Goal: Transaction & Acquisition: Book appointment/travel/reservation

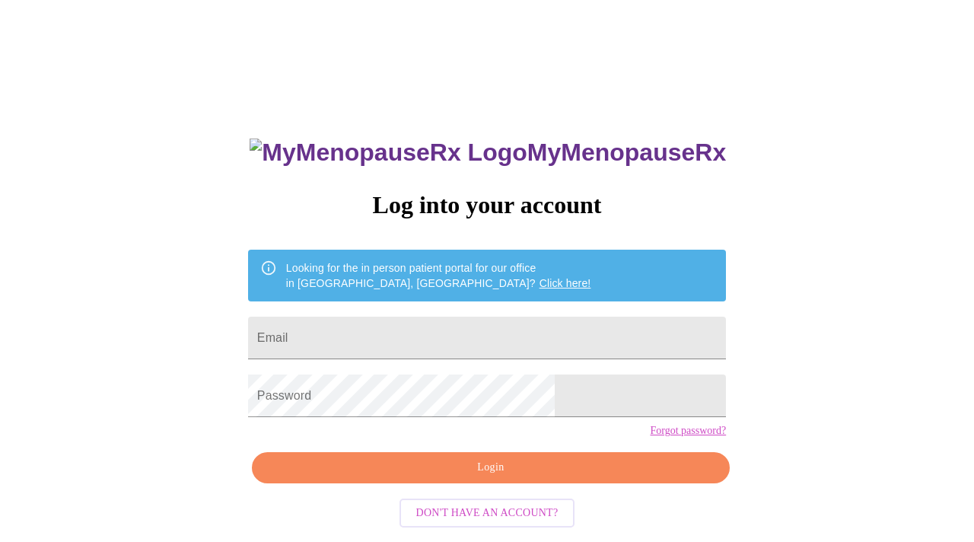
type input "[EMAIL_ADDRESS][DOMAIN_NAME]"
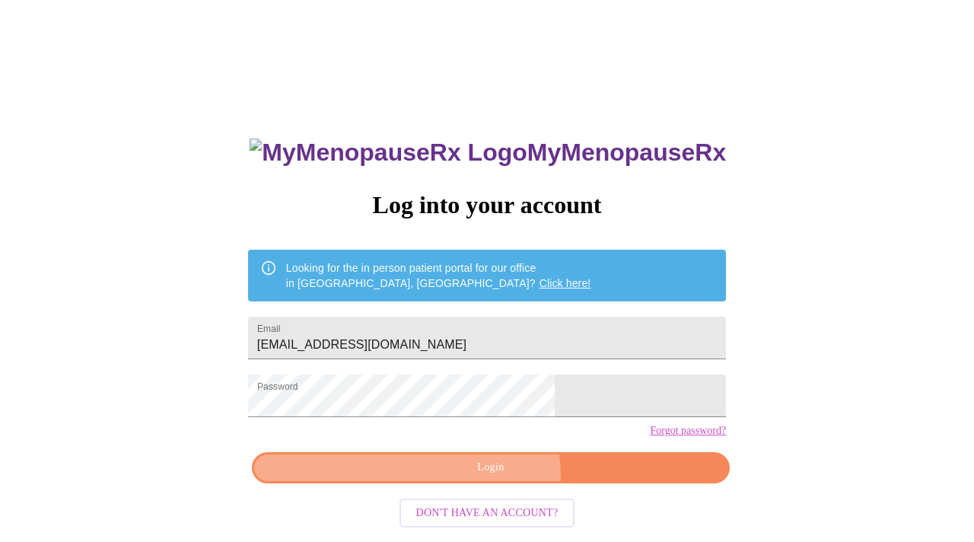
click at [456, 483] on button "Login" at bounding box center [491, 467] width 478 height 31
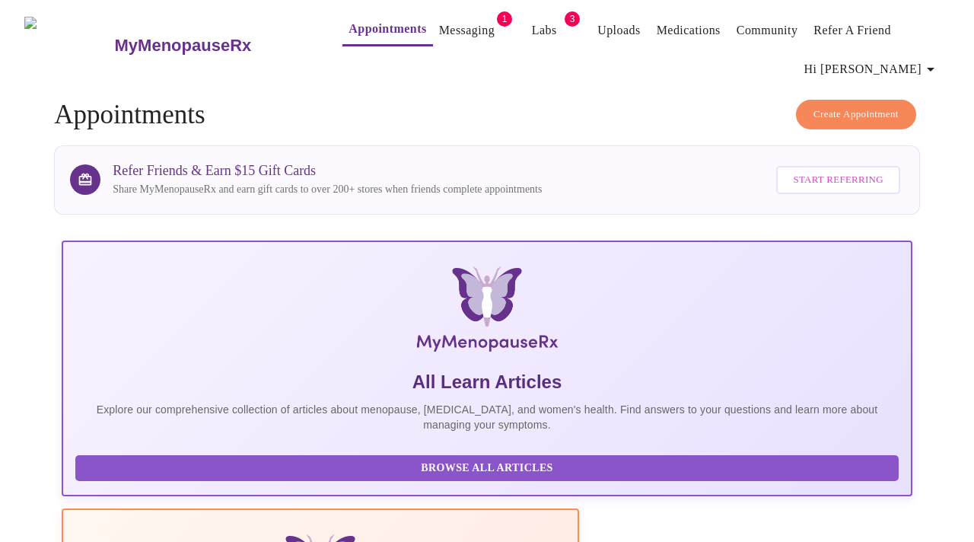
click at [361, 27] on link "Appointments" at bounding box center [387, 28] width 78 height 21
click at [820, 113] on span "Create Appointment" at bounding box center [855, 114] width 85 height 17
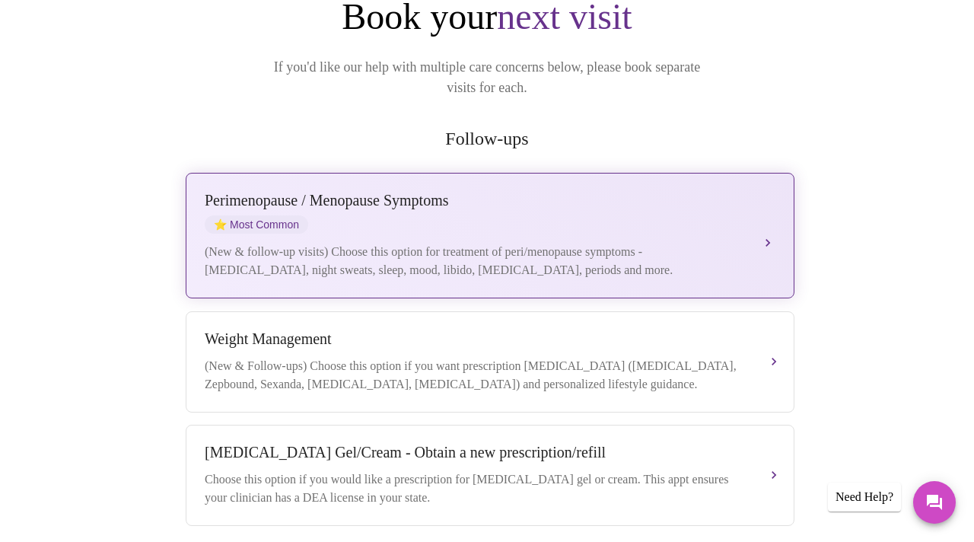
scroll to position [200, 0]
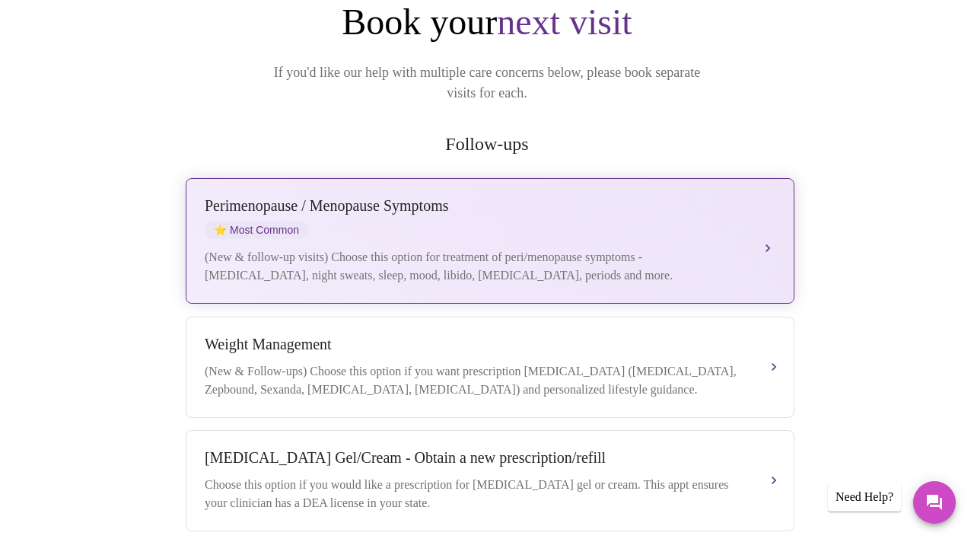
click at [387, 197] on div "Perimenopause / Menopause Symptoms ⭐ Most Common" at bounding box center [475, 218] width 540 height 42
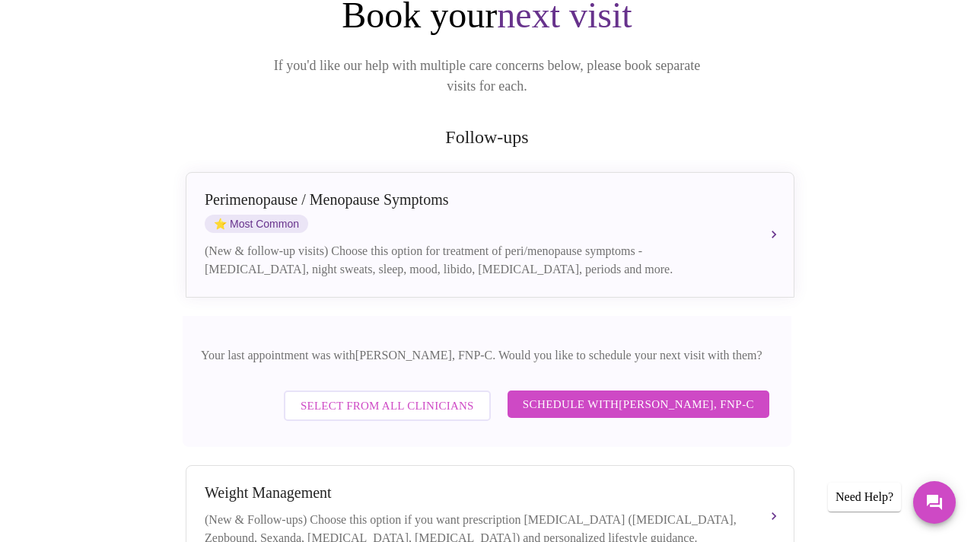
scroll to position [230, 0]
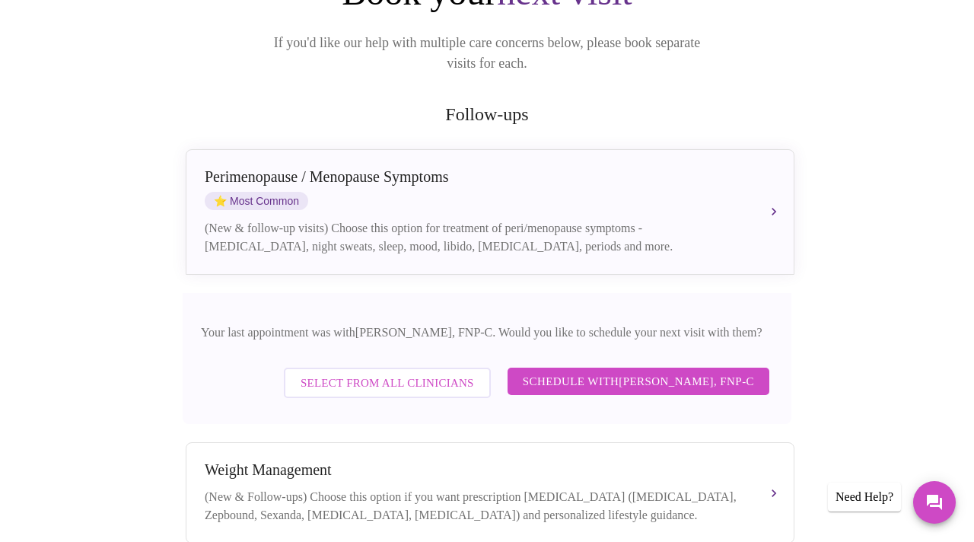
click at [631, 371] on span "Schedule with Elizabeth Hederman, FNP-C" at bounding box center [638, 381] width 231 height 20
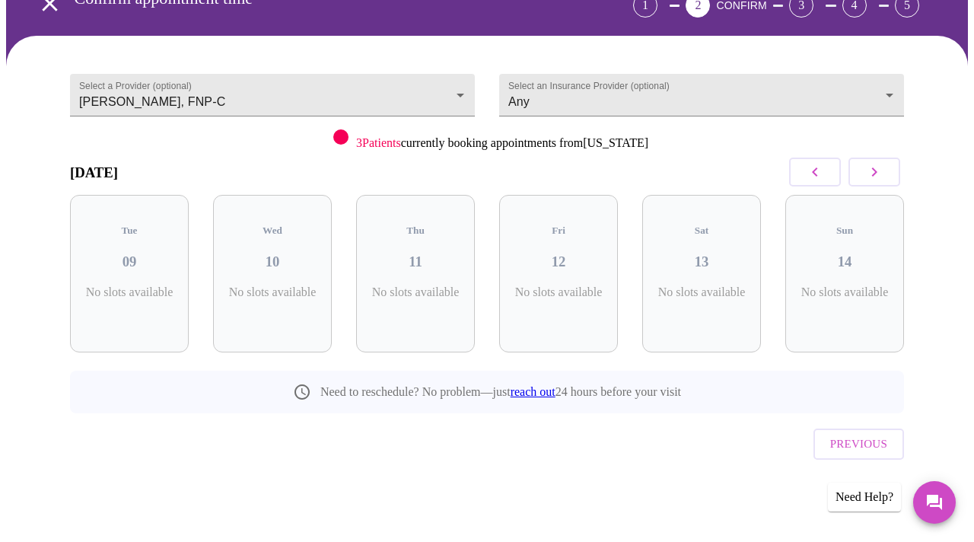
scroll to position [78, 0]
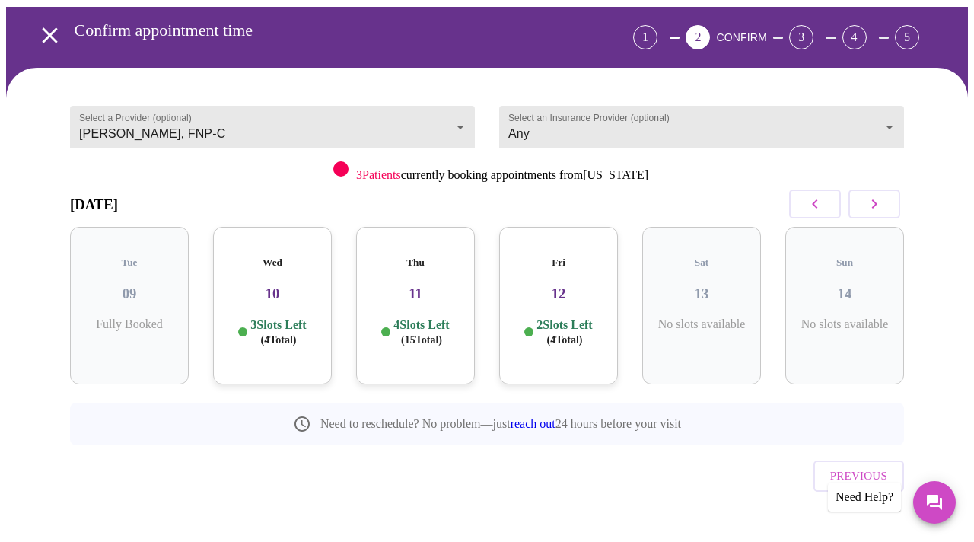
click at [563, 317] on p "2 Slots Left ( 4 Total)" at bounding box center [564, 332] width 56 height 30
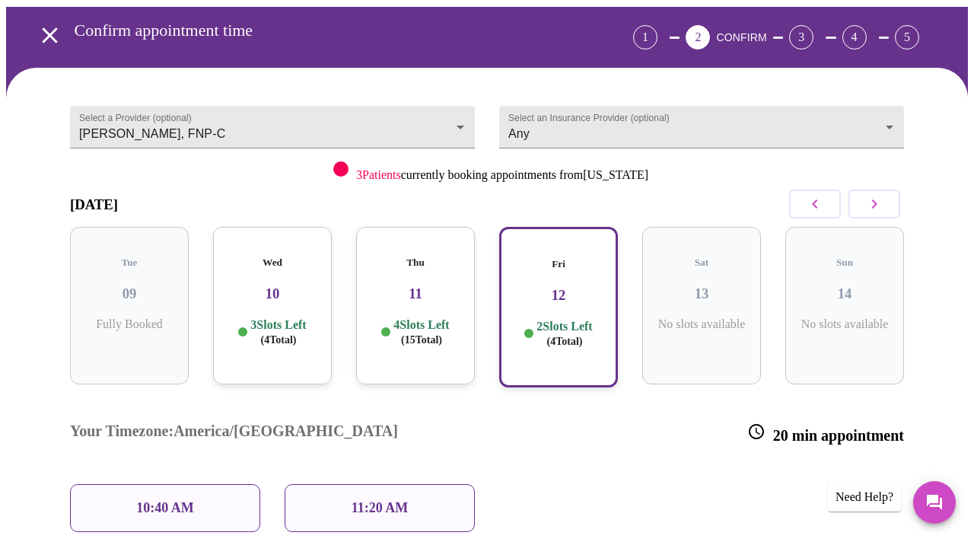
scroll to position [158, 0]
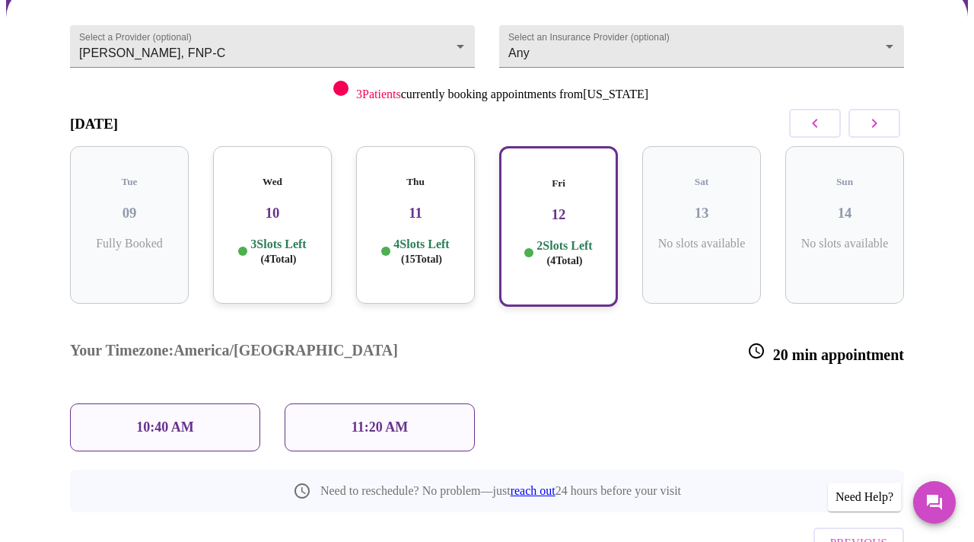
click at [409, 221] on div "Thu 11 4 Slots Left ( 15 Total)" at bounding box center [415, 224] width 119 height 157
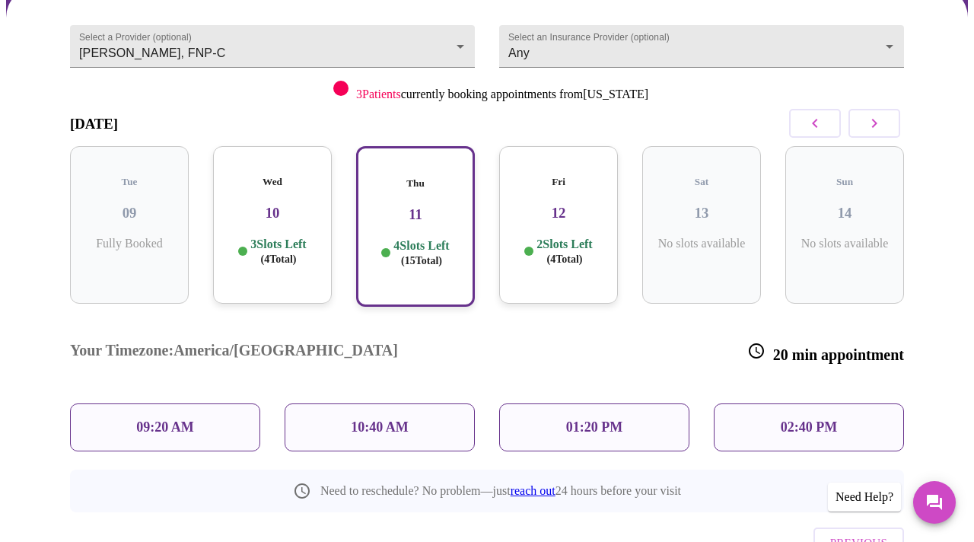
click at [263, 211] on div "Wed 10 3 Slots Left ( 4 Total)" at bounding box center [272, 224] width 119 height 157
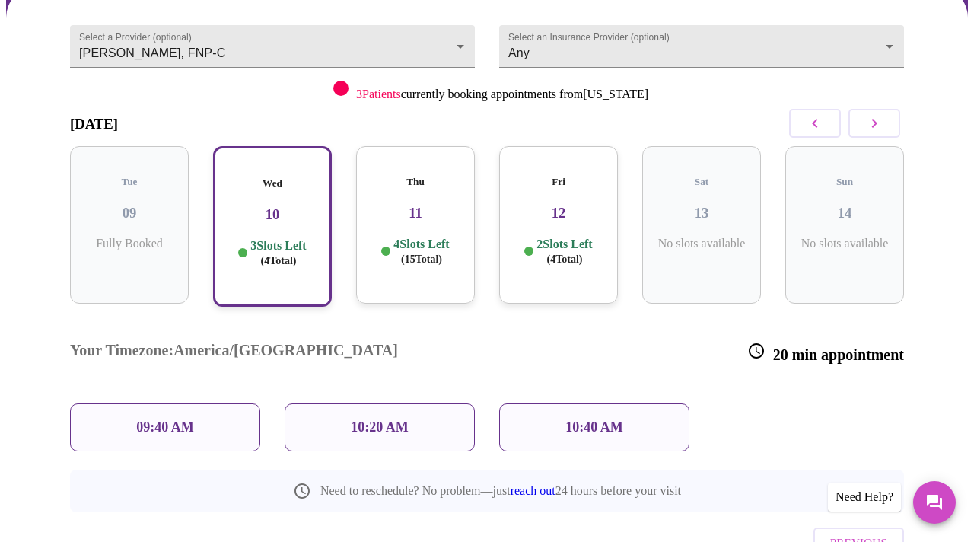
scroll to position [116, 0]
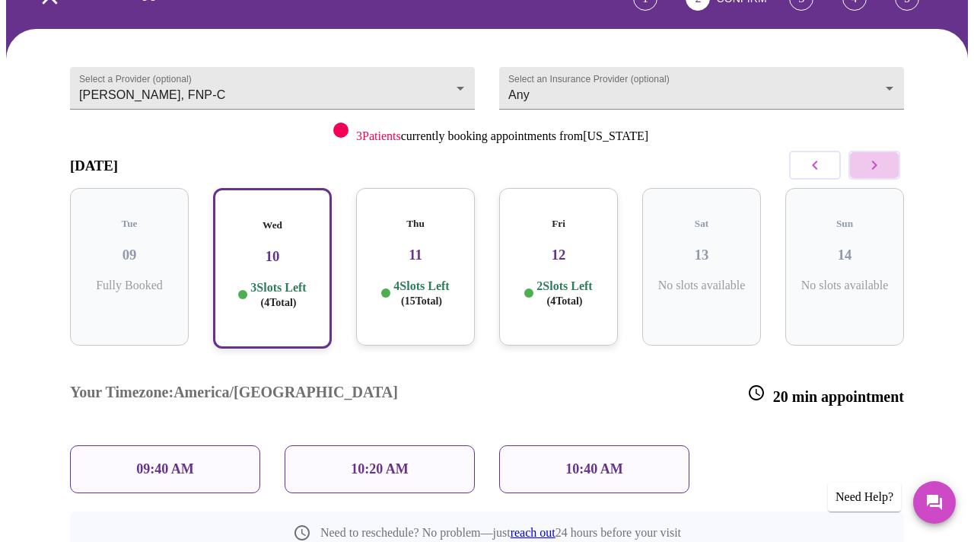
click at [892, 161] on button "button" at bounding box center [874, 165] width 52 height 29
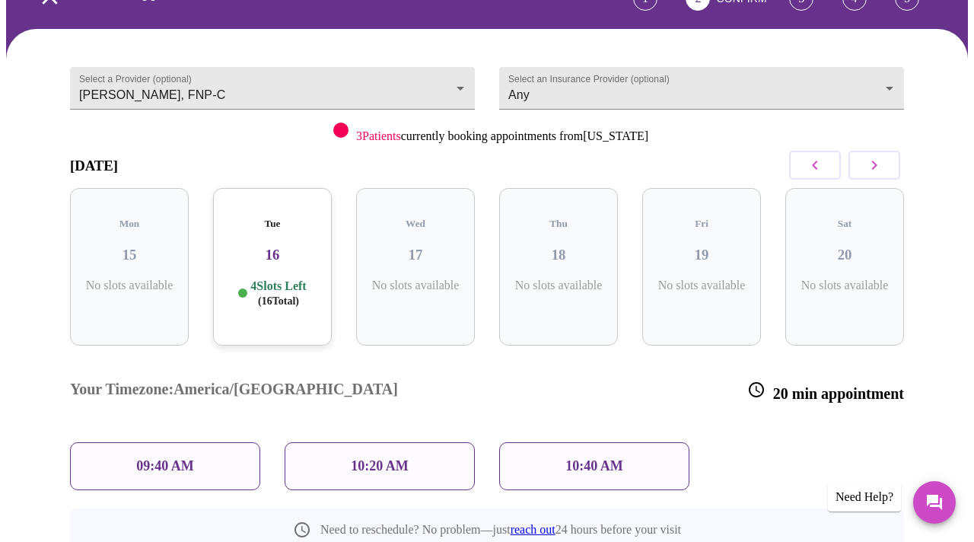
scroll to position [78, 0]
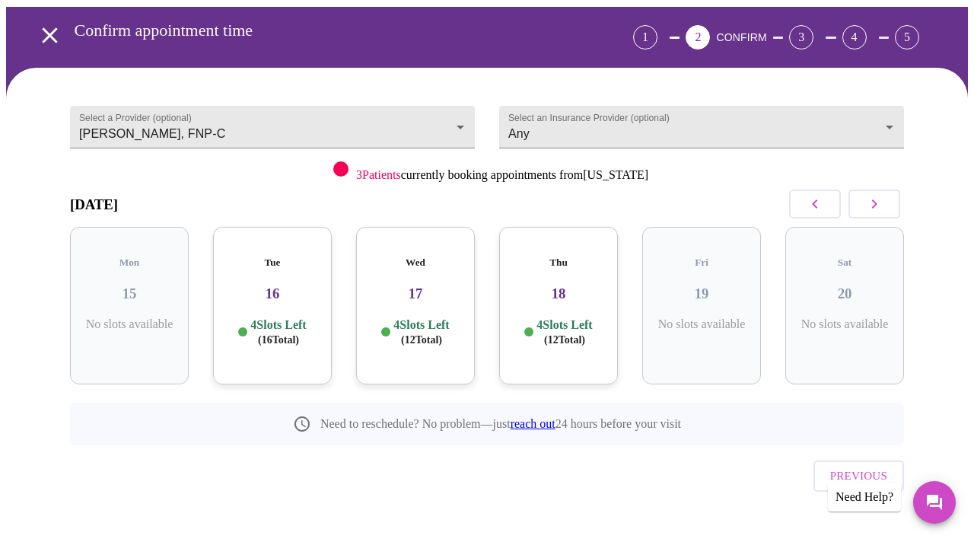
click at [544, 285] on h3 "18" at bounding box center [558, 293] width 94 height 17
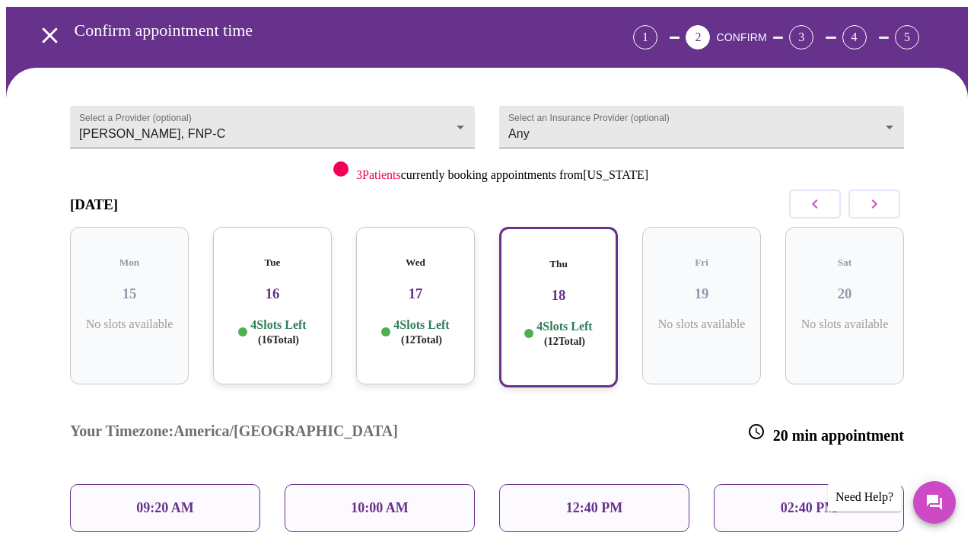
click at [403, 285] on h3 "17" at bounding box center [415, 293] width 94 height 17
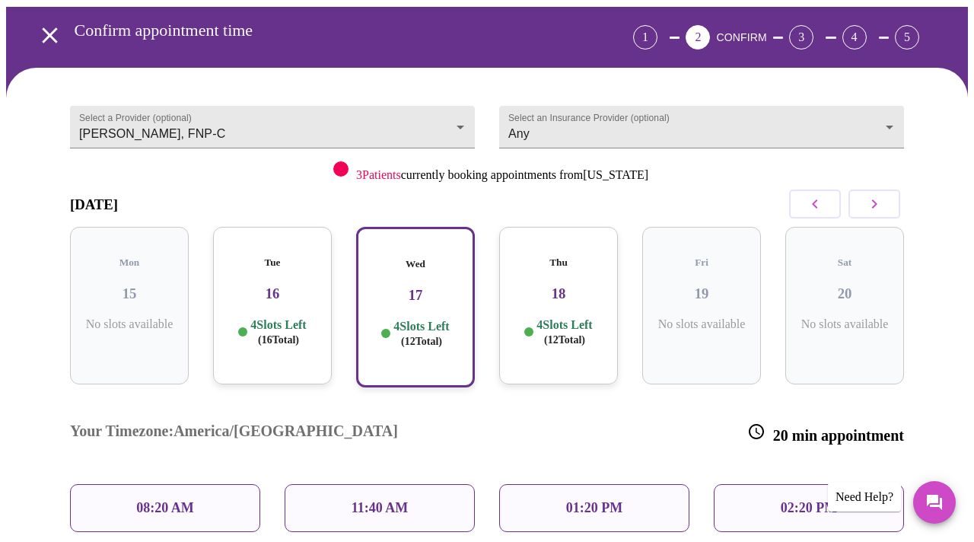
click at [272, 285] on h3 "16" at bounding box center [272, 293] width 94 height 17
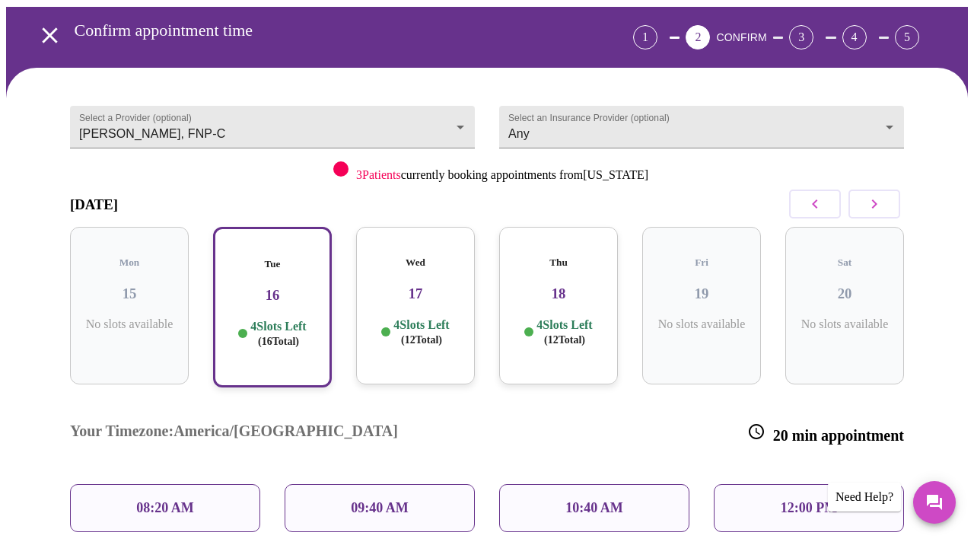
click at [558, 292] on div "Thu 18 4 Slots Left ( 12 Total)" at bounding box center [558, 305] width 119 height 157
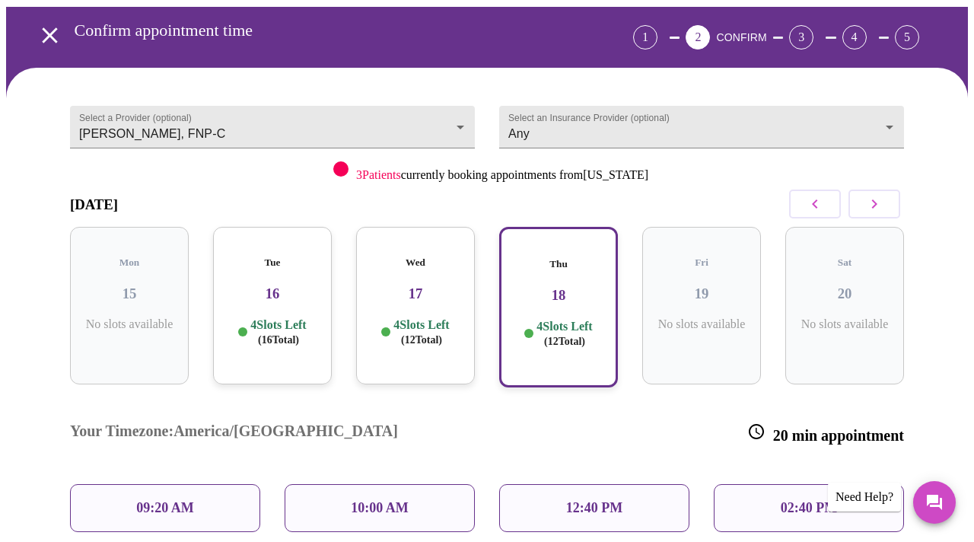
click at [407, 289] on div "Wed 17 4 Slots Left ( 12 Total)" at bounding box center [415, 305] width 119 height 157
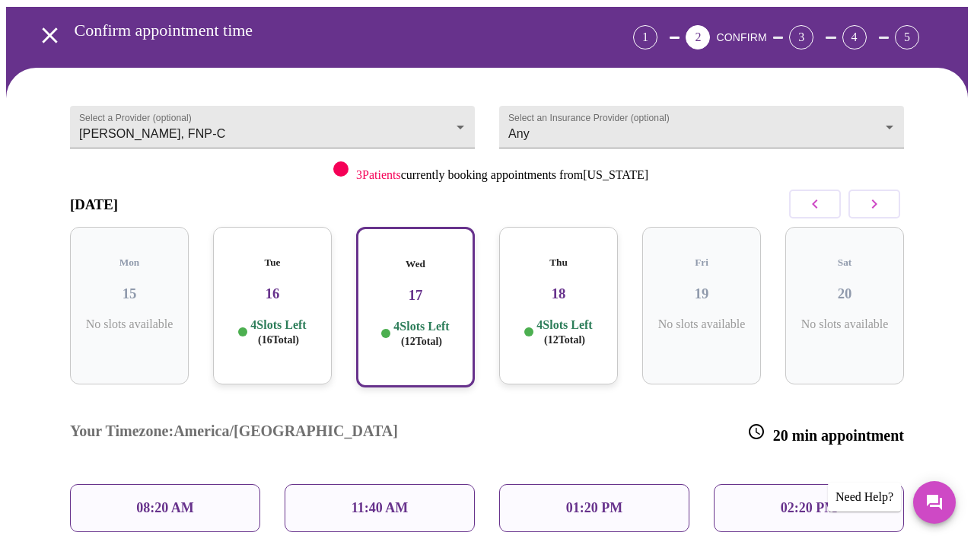
click at [375, 500] on p "11:40 AM" at bounding box center [379, 508] width 57 height 16
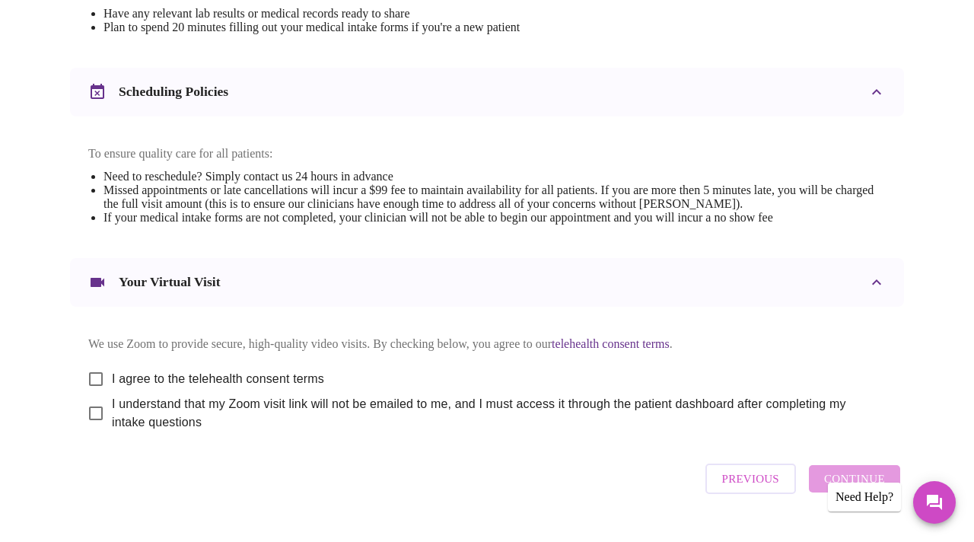
scroll to position [539, 0]
click at [85, 390] on input "I agree to the telehealth consent terms" at bounding box center [96, 377] width 32 height 32
checkbox input "true"
click at [100, 424] on input "I understand that my Zoom visit link will not be emailed to me, and I must acce…" at bounding box center [96, 412] width 32 height 32
checkbox input "true"
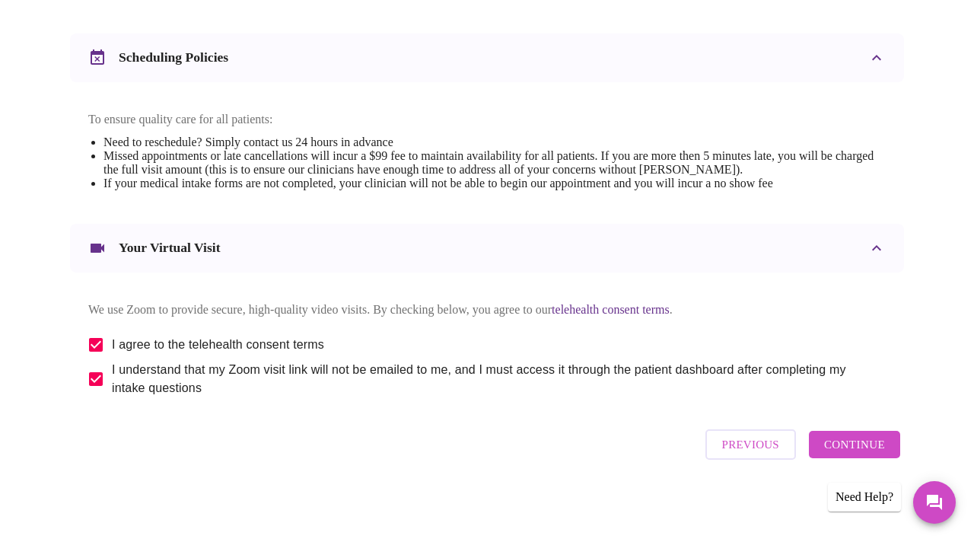
click at [860, 454] on span "Continue" at bounding box center [854, 444] width 61 height 20
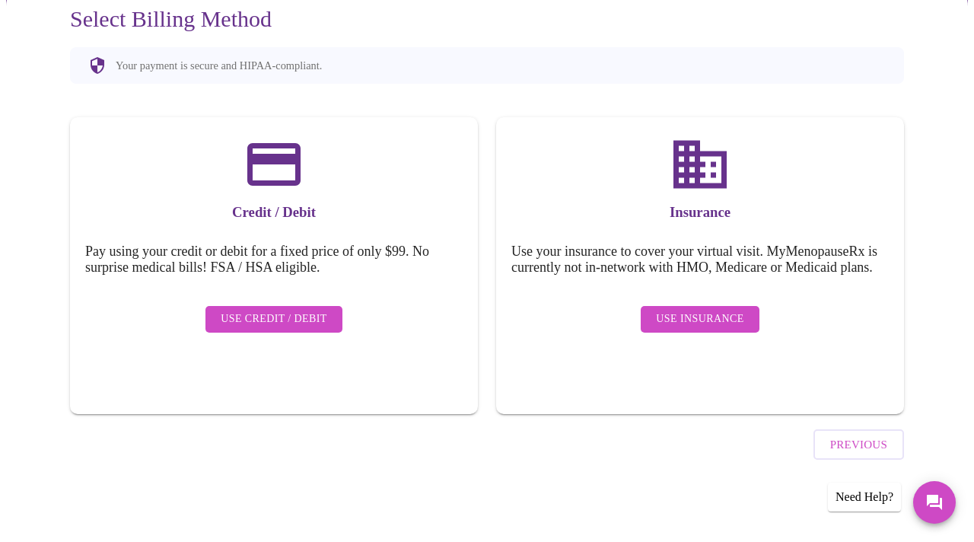
scroll to position [127, 0]
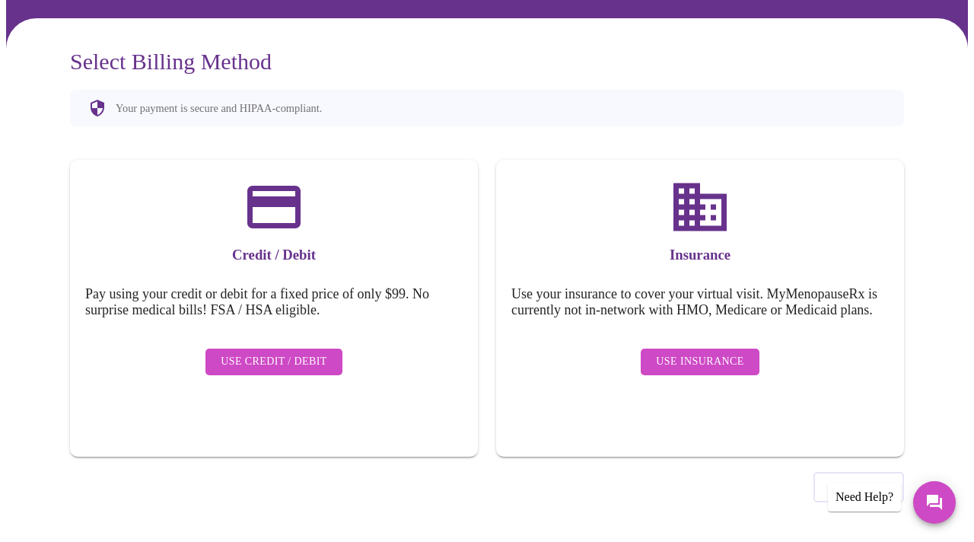
click at [711, 382] on div "Use Insurance" at bounding box center [699, 362] width 377 height 42
click at [711, 371] on span "Use Insurance" at bounding box center [699, 361] width 87 height 19
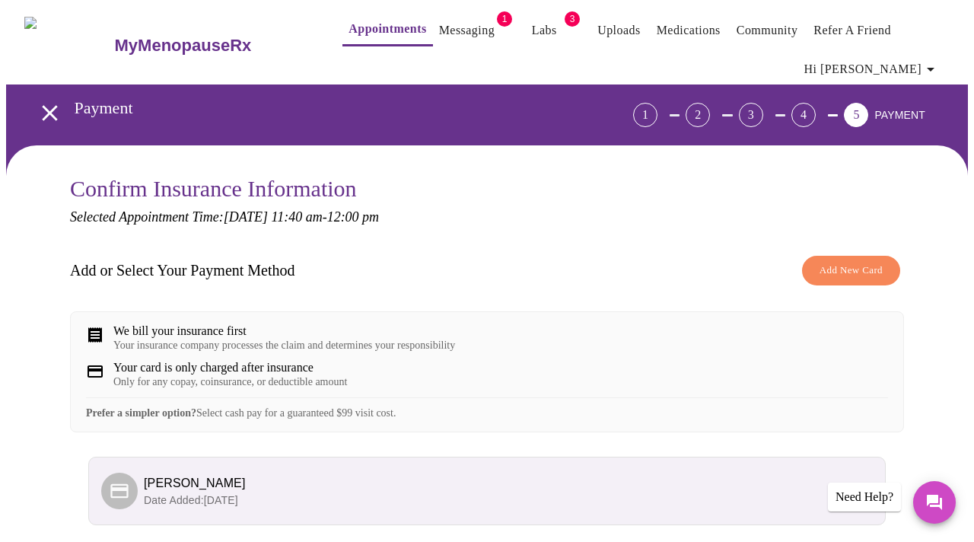
scroll to position [140, 0]
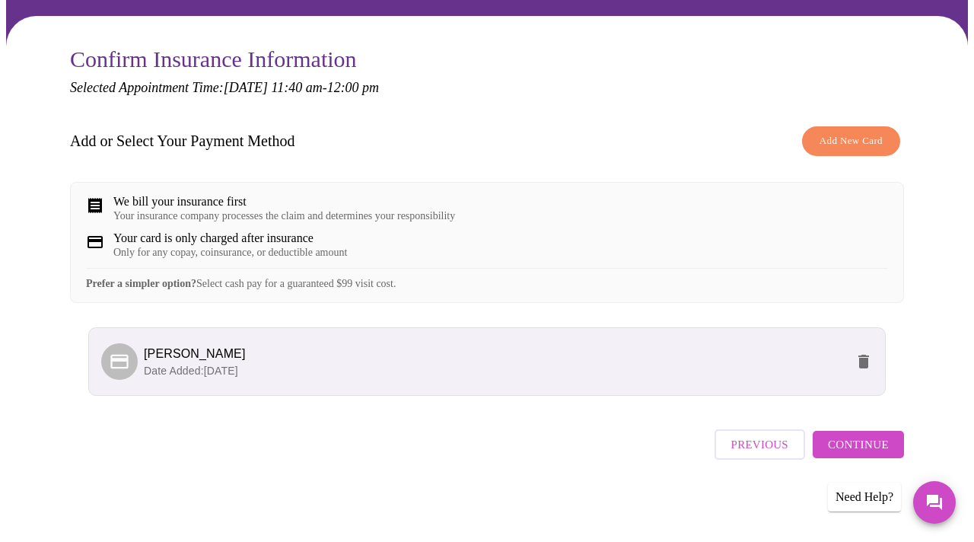
click at [870, 454] on span "Continue" at bounding box center [858, 444] width 61 height 20
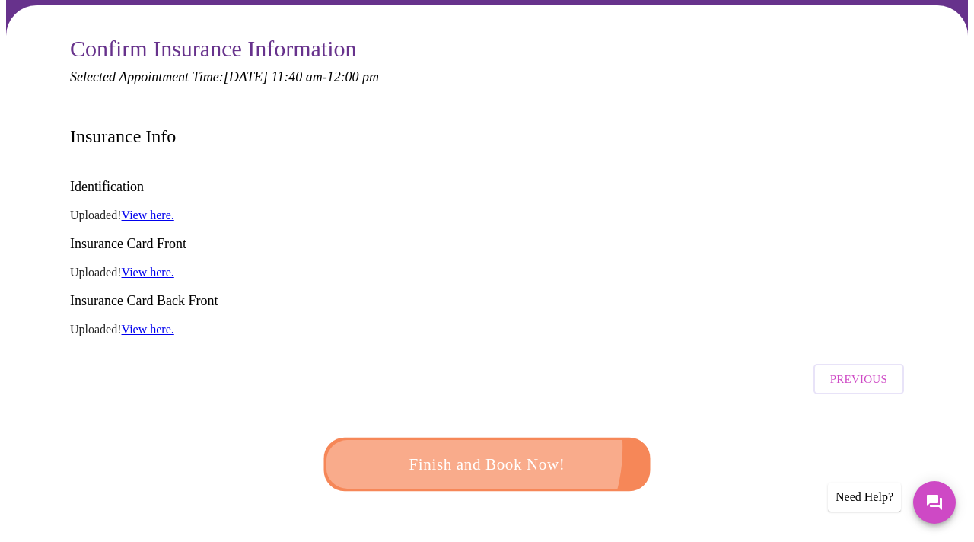
click at [458, 437] on button "Finish and Book Now!" at bounding box center [487, 463] width 326 height 53
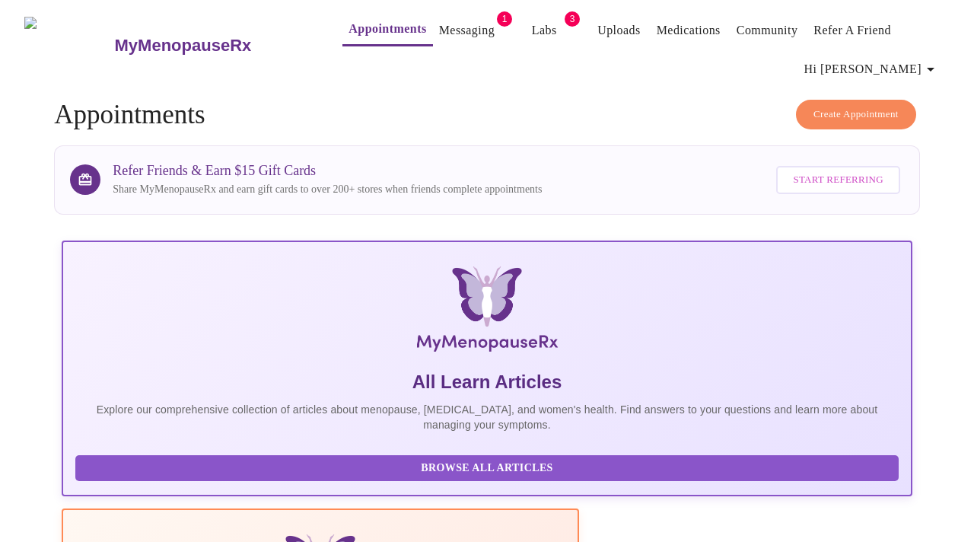
click at [532, 21] on link "Labs" at bounding box center [544, 30] width 25 height 21
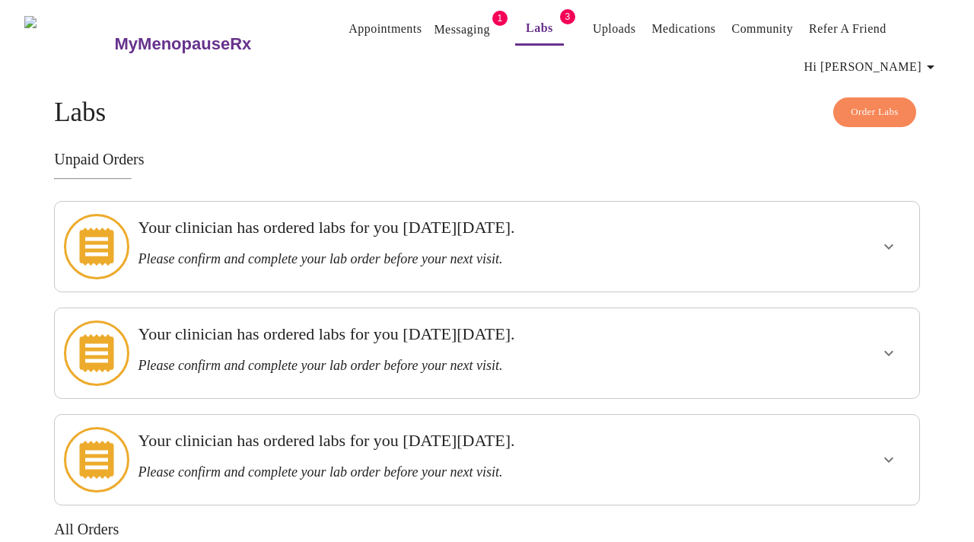
click at [449, 6] on span "Appointments Messaging 1 Labs 3 Uploads Medications Community Refer a Friend Hi…" at bounding box center [631, 44] width 638 height 76
